Goal: Task Accomplishment & Management: Complete application form

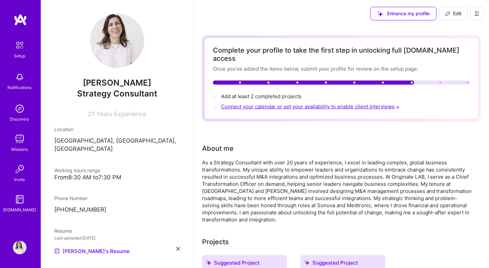
click at [309, 103] on span "Connect your calendar or set your availability to enable client interviews →" at bounding box center [311, 106] width 180 height 6
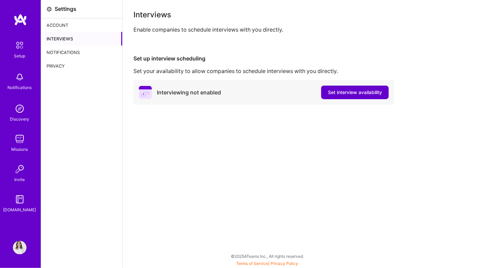
click at [358, 93] on span "Set interview availability" at bounding box center [355, 92] width 54 height 7
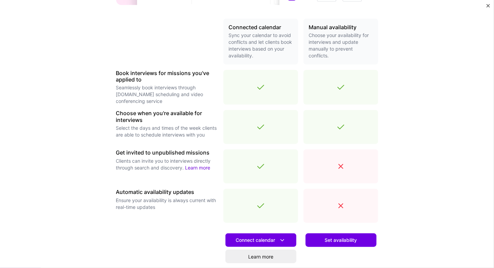
scroll to position [208, 0]
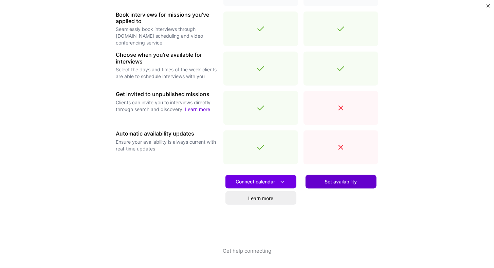
click at [336, 180] on span "Set availability" at bounding box center [341, 181] width 32 height 7
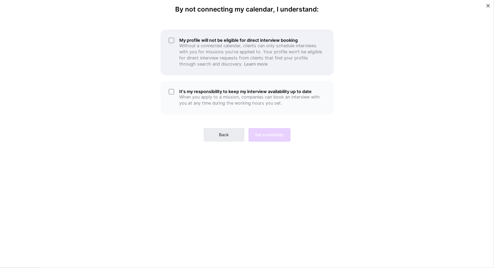
click at [173, 38] on div "My profile will not be eligible for direct interview booking Without a connecte…" at bounding box center [247, 53] width 173 height 46
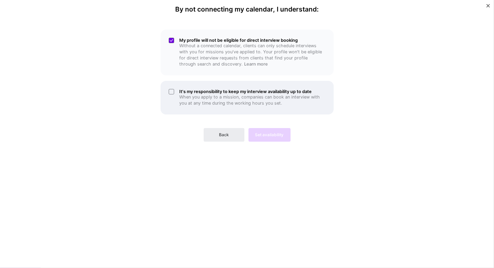
click at [168, 90] on div "It's my responsibility to keep my interview availability up to date When you ap…" at bounding box center [247, 98] width 173 height 34
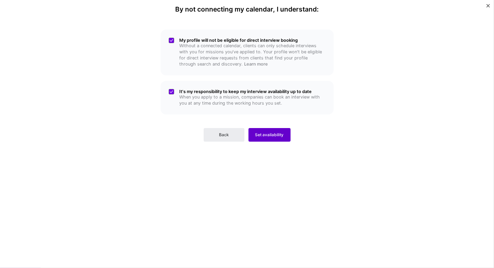
click at [272, 137] on span "Set availability" at bounding box center [270, 135] width 29 height 6
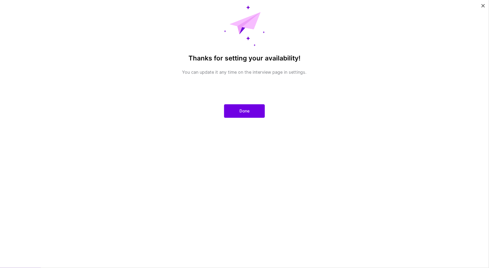
click at [242, 112] on span "Done" at bounding box center [245, 111] width 10 height 6
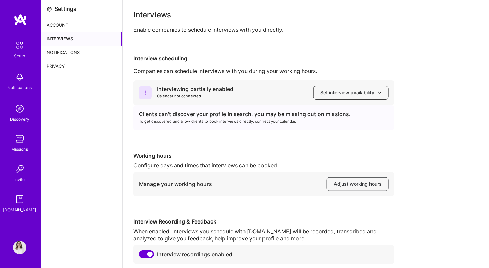
click at [380, 92] on icon at bounding box center [380, 93] width 4 height 4
click at [426, 116] on div "Interviewing partially enabled Calendar not connected Set interview availabilit…" at bounding box center [306, 172] width 345 height 184
click at [362, 180] on button "Adjust working hours" at bounding box center [358, 184] width 62 height 14
click at [363, 92] on span "Set interview availability" at bounding box center [351, 92] width 61 height 7
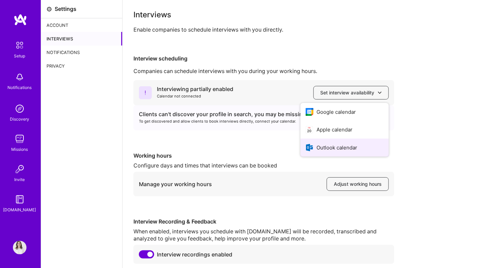
click at [350, 145] on button "Outlook calendar" at bounding box center [345, 148] width 88 height 18
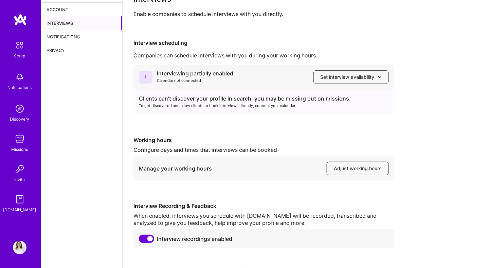
scroll to position [29, 0]
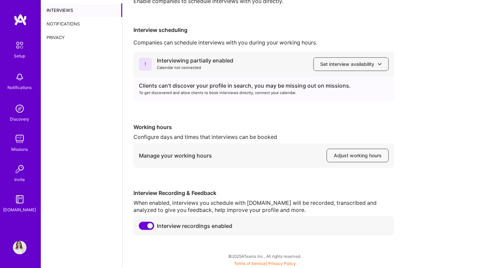
click at [143, 225] on span at bounding box center [146, 226] width 15 height 8
click at [140, 227] on input "checkbox" at bounding box center [140, 227] width 0 height 0
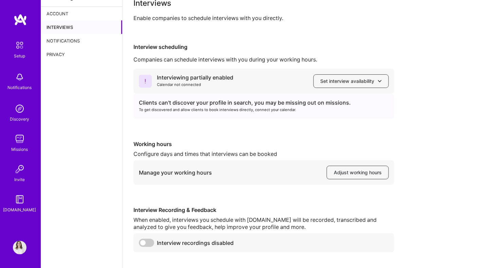
scroll to position [0, 0]
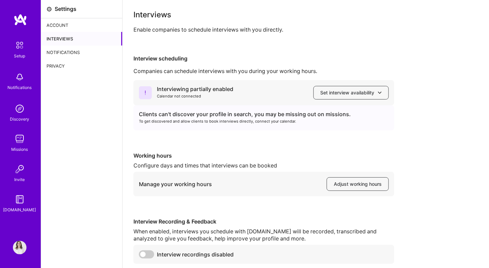
click at [60, 25] on div "Account" at bounding box center [81, 25] width 81 height 14
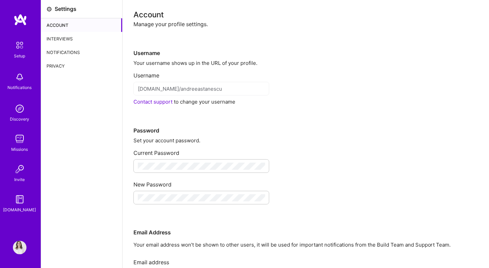
click at [17, 46] on img at bounding box center [20, 45] width 14 height 14
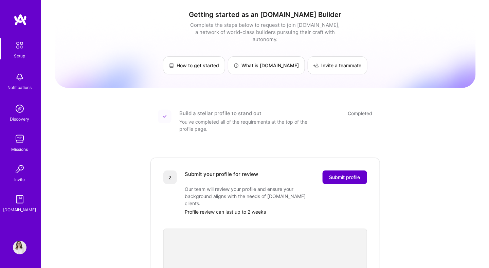
click at [346, 174] on span "Submit profile" at bounding box center [345, 177] width 31 height 7
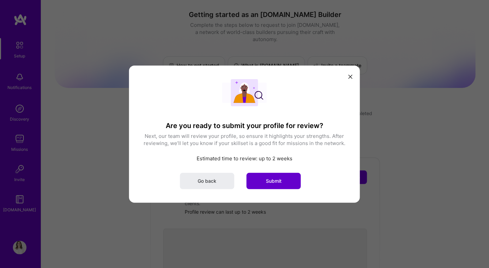
click at [279, 181] on span "Submit" at bounding box center [274, 180] width 16 height 7
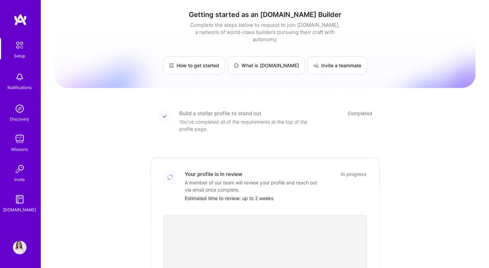
click at [16, 111] on img at bounding box center [20, 109] width 14 height 14
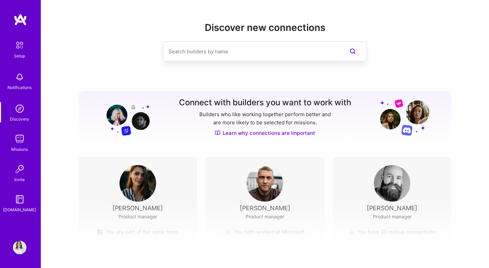
click at [21, 144] on img at bounding box center [20, 139] width 14 height 14
